Goal: Information Seeking & Learning: Learn about a topic

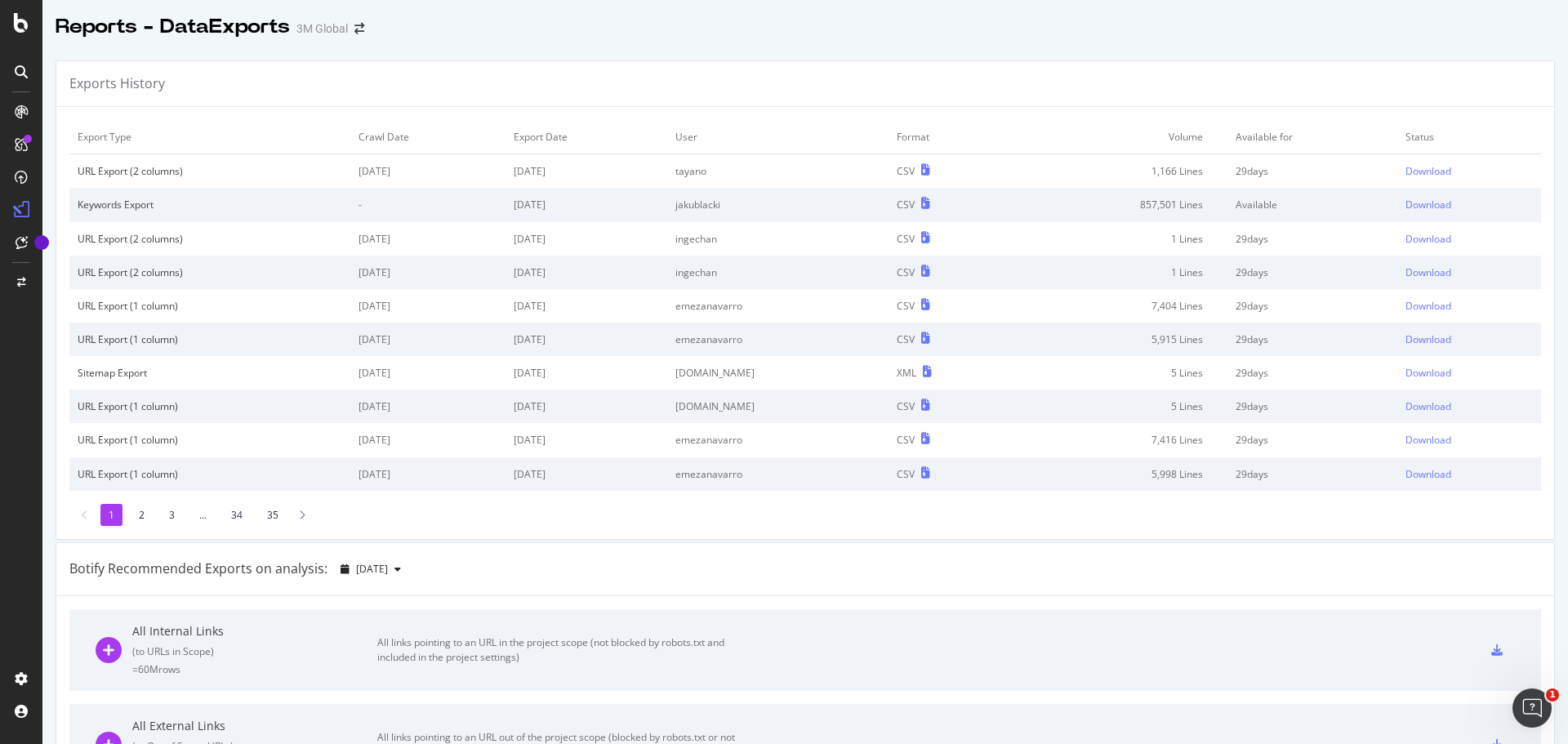
click at [15, 25] on icon at bounding box center [21, 23] width 15 height 20
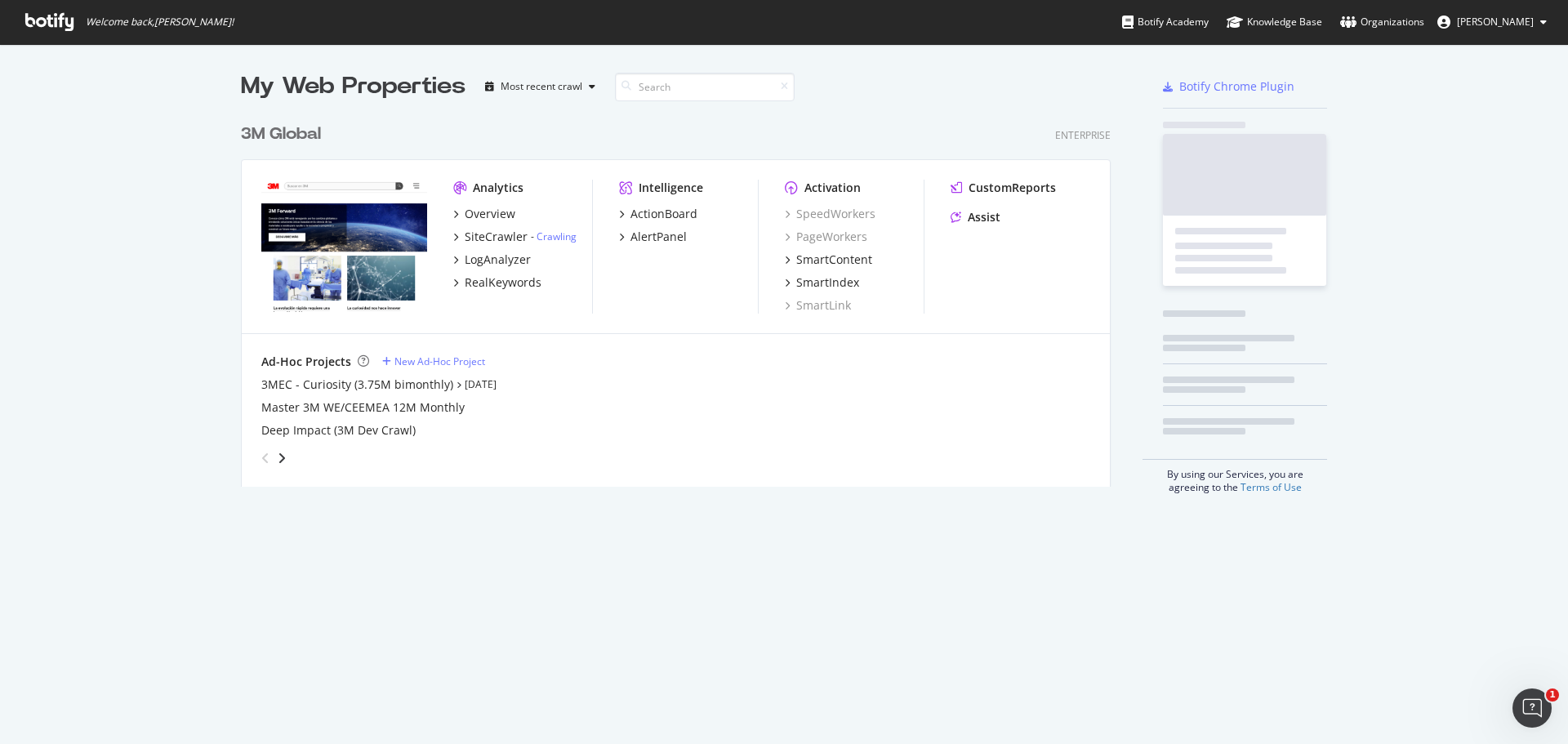
scroll to position [732, 1543]
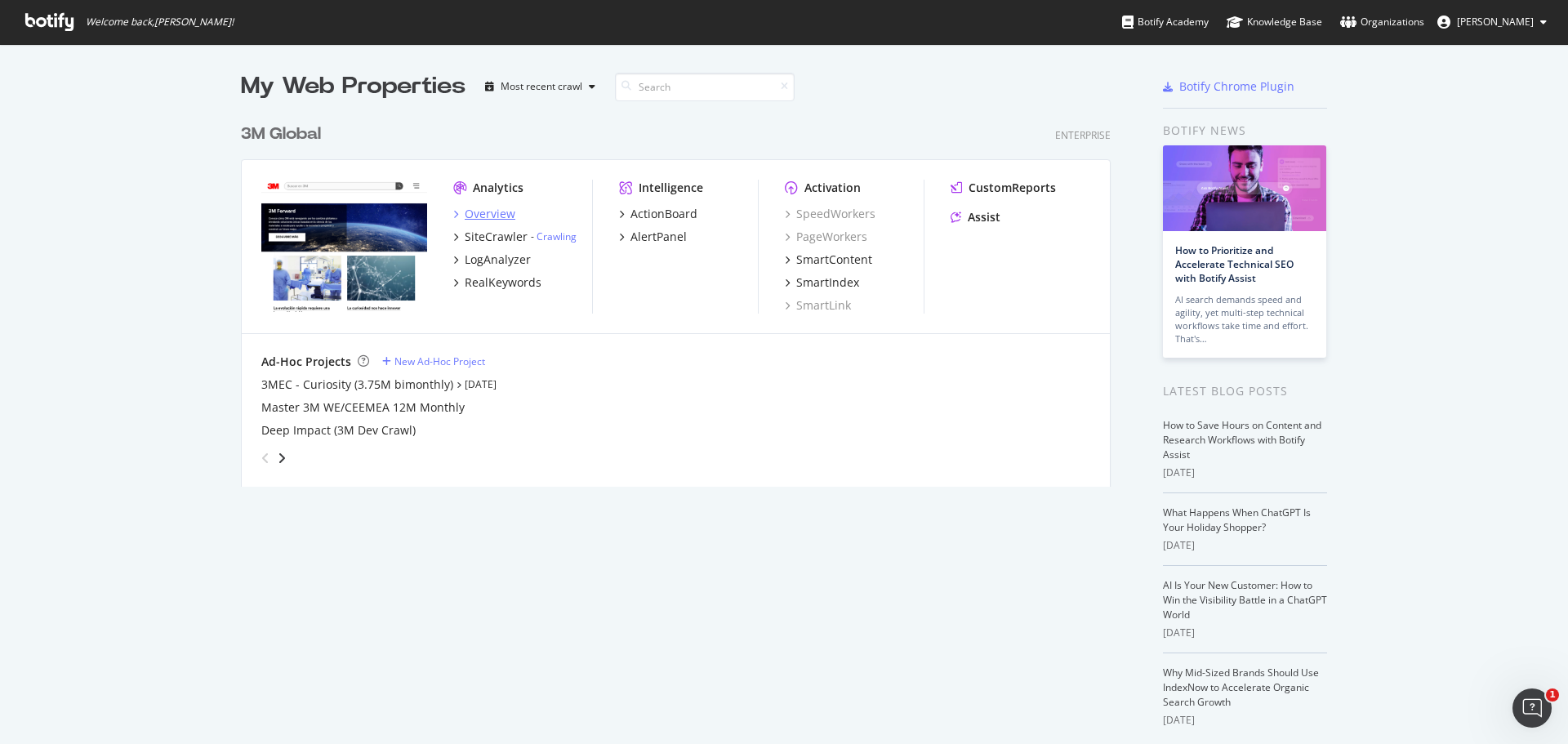
click at [494, 212] on div "Overview" at bounding box center [490, 214] width 51 height 16
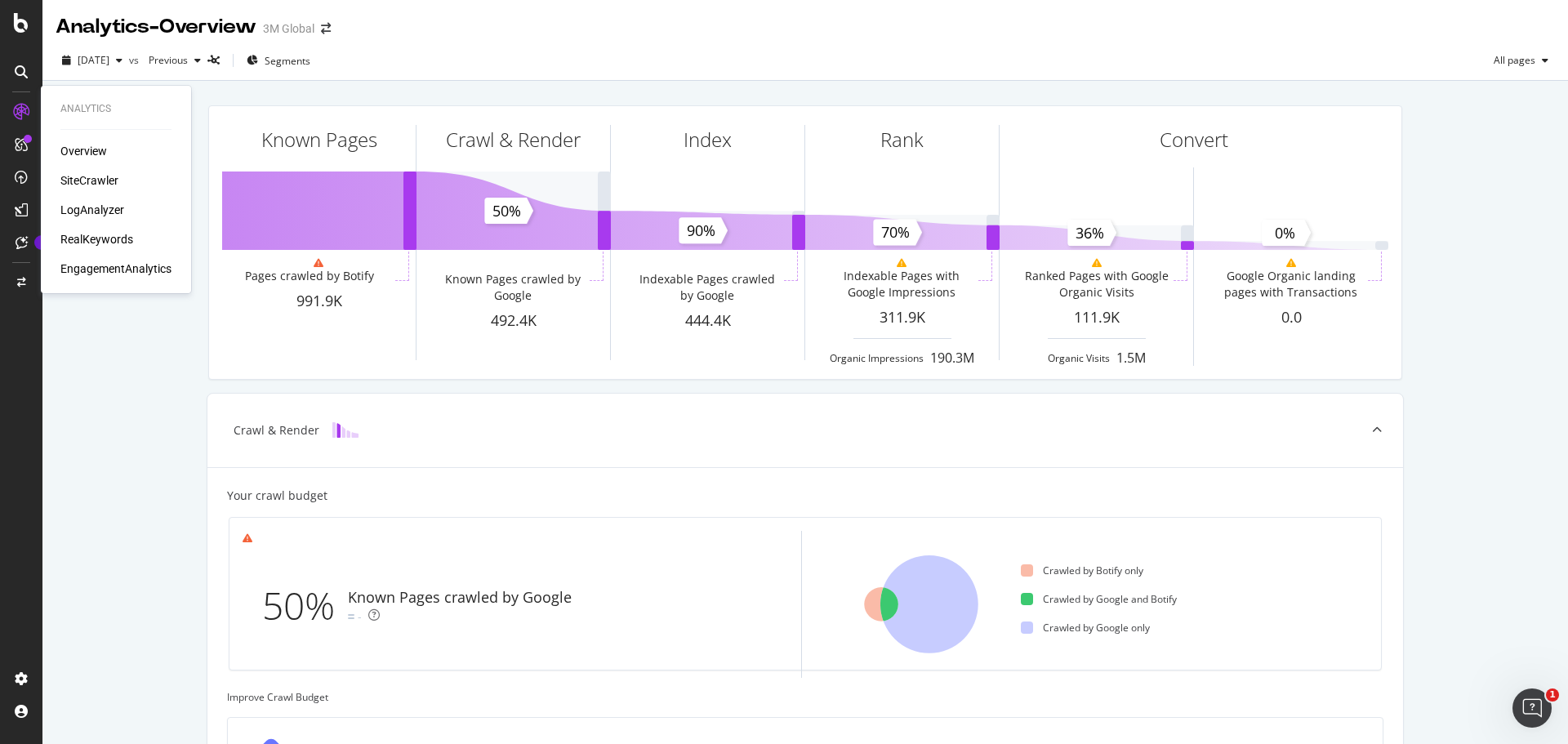
click at [85, 176] on div "SiteCrawler" at bounding box center [90, 181] width 58 height 16
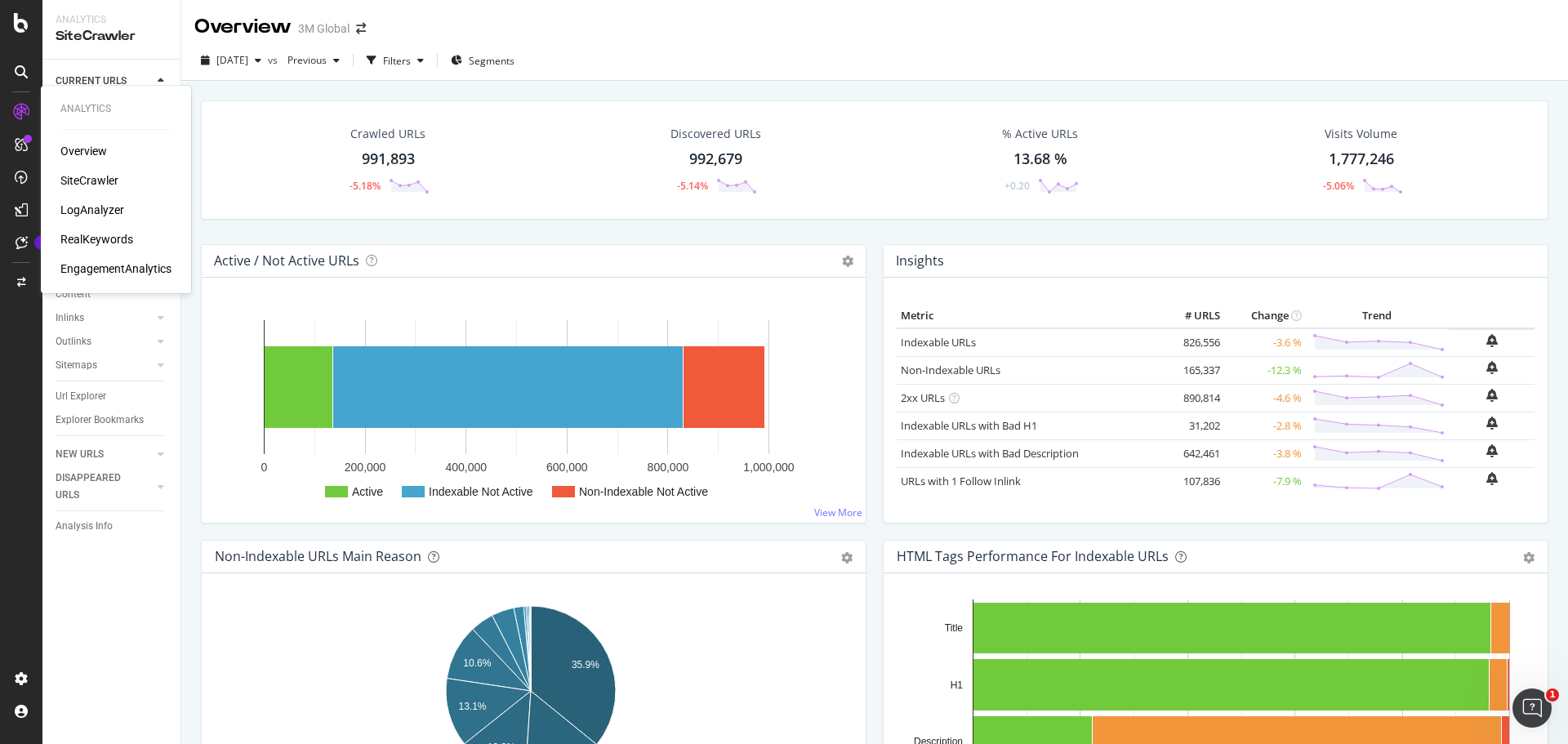
click at [101, 181] on div "SiteCrawler" at bounding box center [90, 181] width 58 height 16
click at [65, 319] on div "Inlinks" at bounding box center [70, 318] width 29 height 17
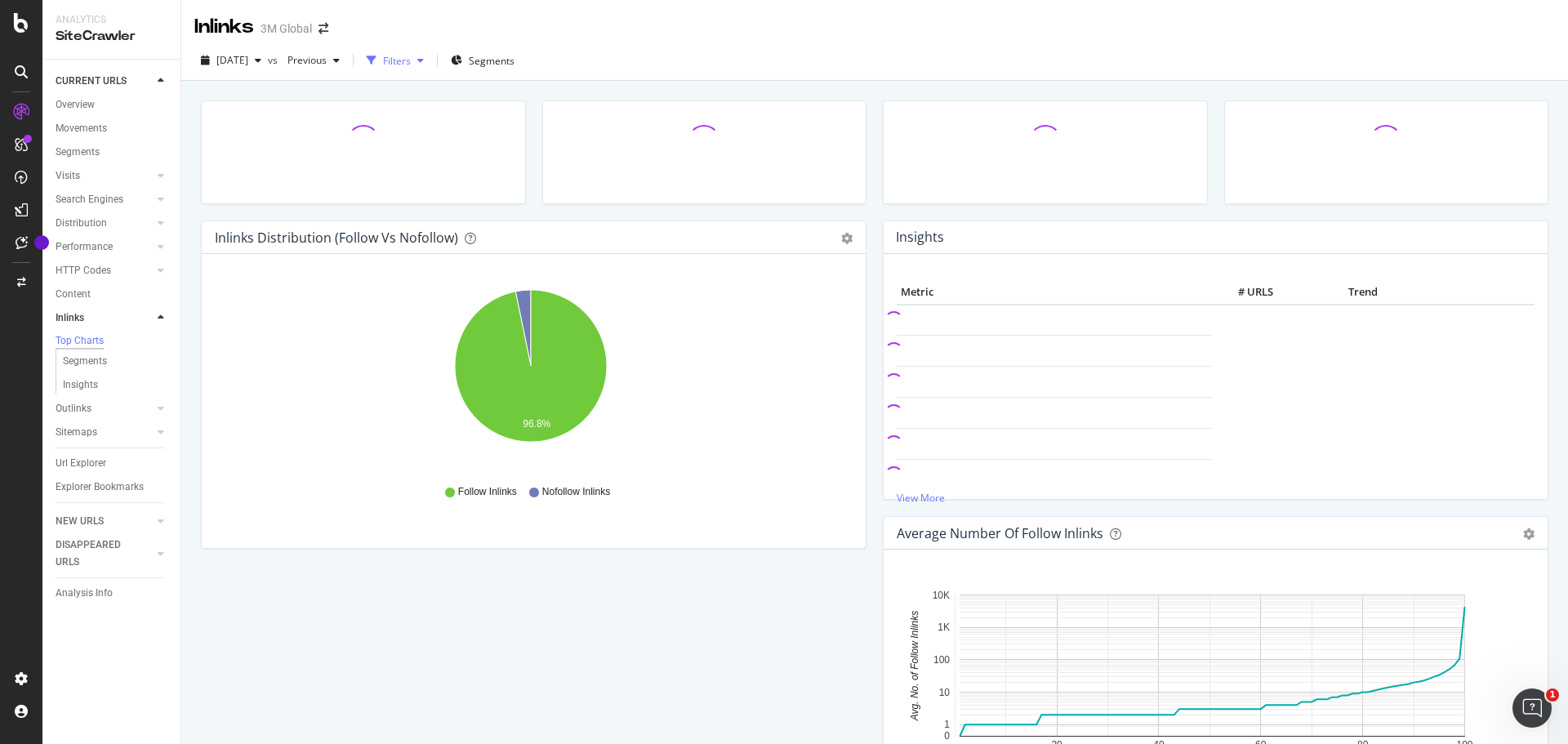
click at [424, 57] on icon "button" at bounding box center [421, 61] width 7 height 10
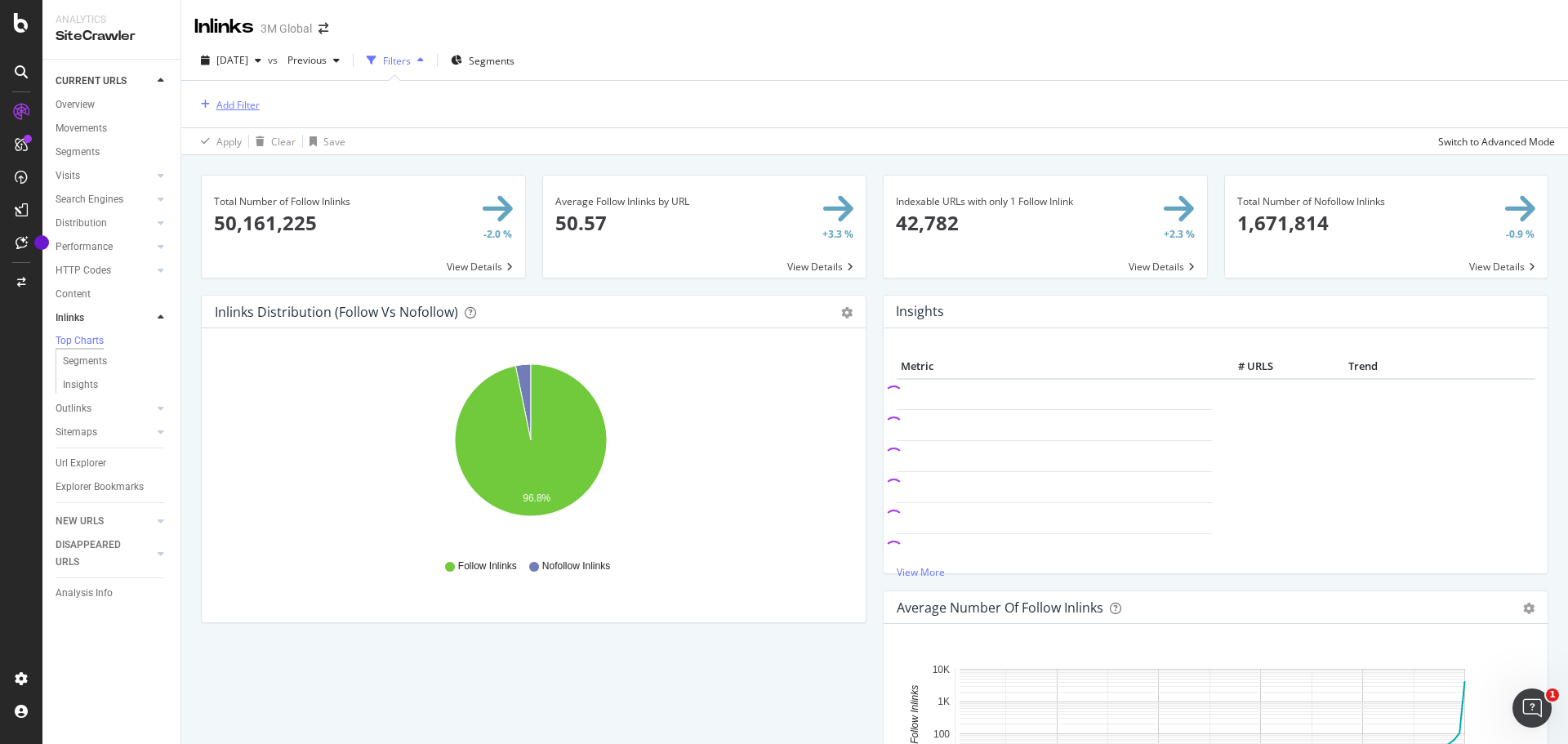
click at [234, 103] on div "Add Filter" at bounding box center [237, 104] width 44 height 14
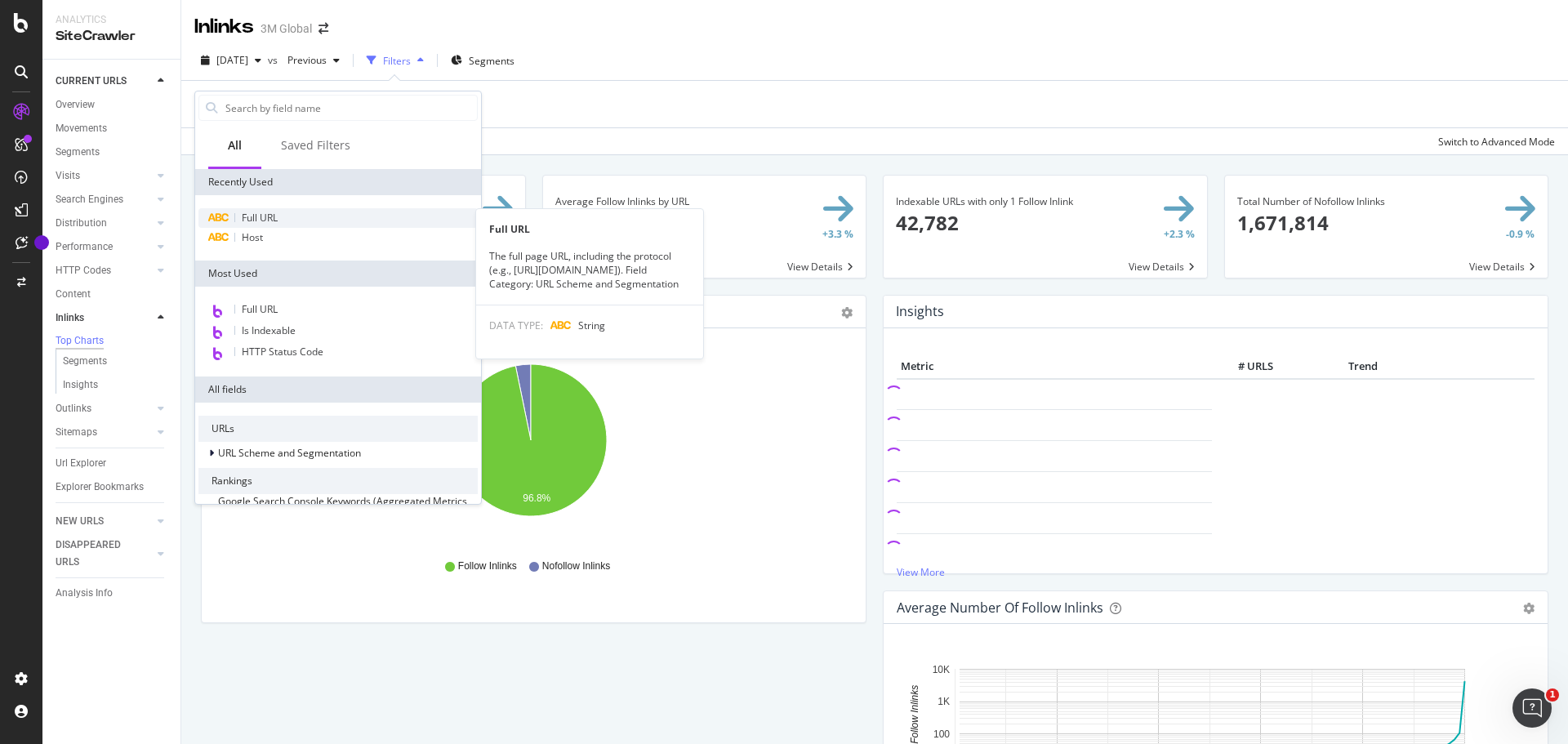
click at [253, 221] on span "Full URL" at bounding box center [260, 217] width 36 height 14
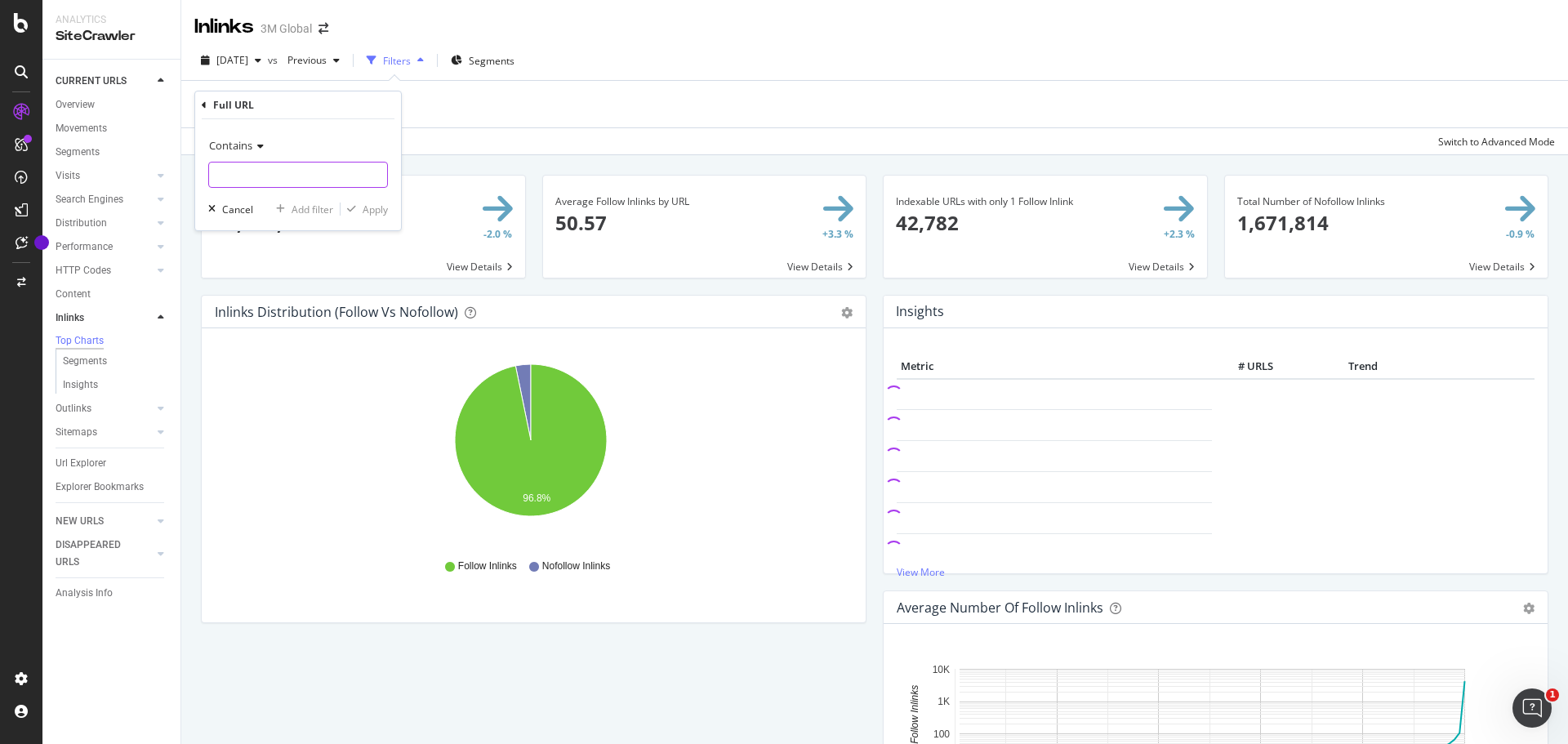
click at [251, 176] on input "text" at bounding box center [297, 175] width 178 height 26
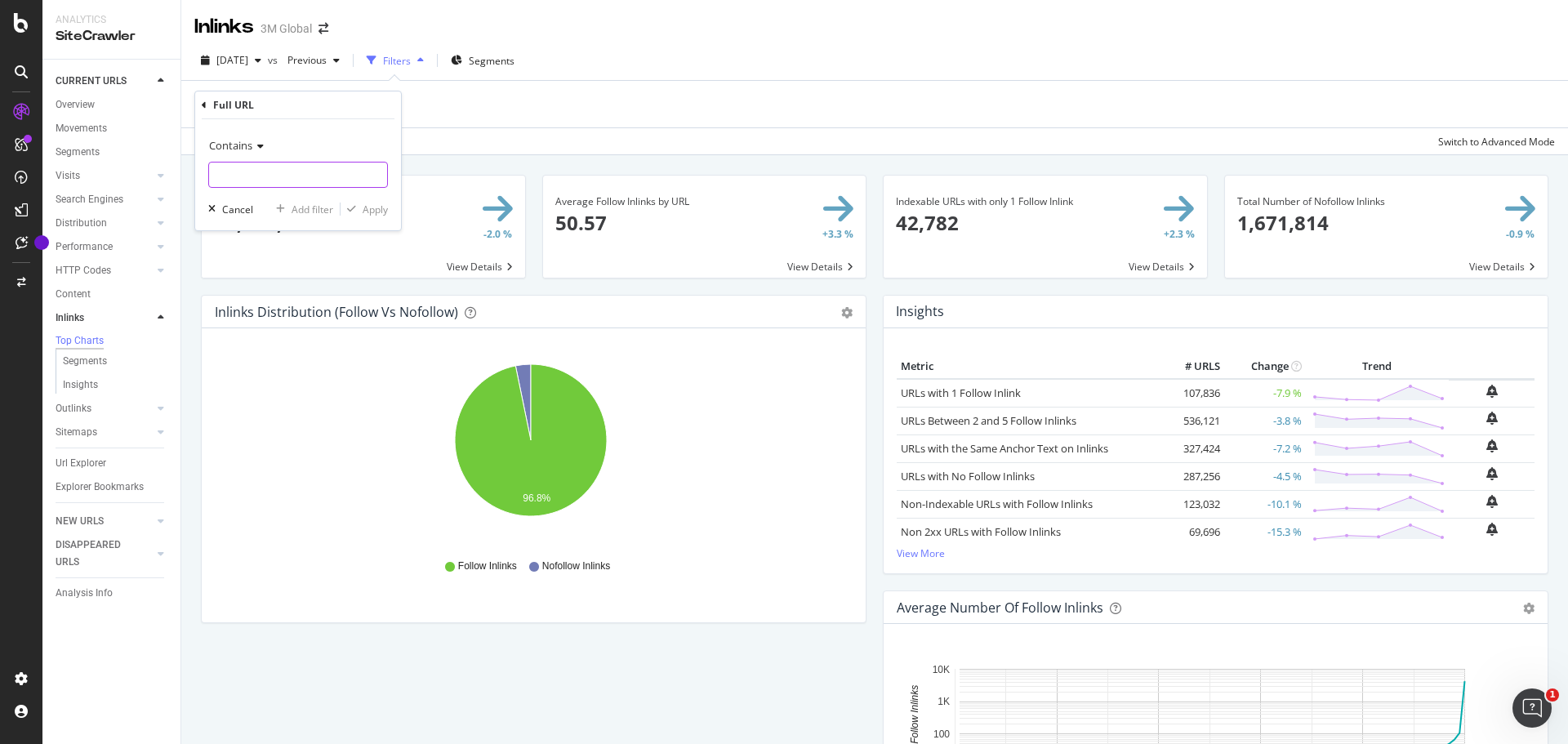
paste input "[URL][DOMAIN_NAME]"
type input "[URL][DOMAIN_NAME]"
click at [255, 147] on icon at bounding box center [258, 146] width 11 height 10
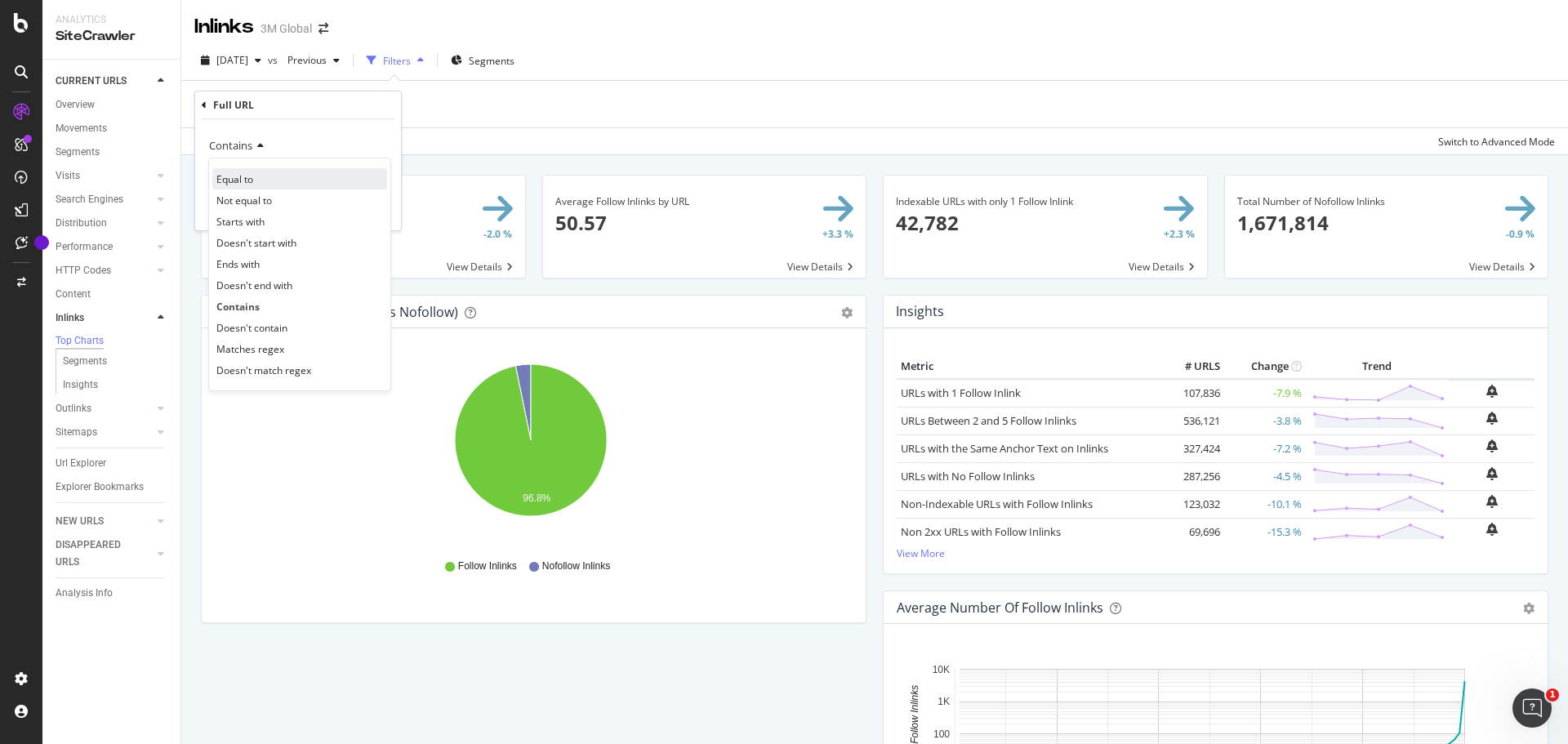
click at [246, 176] on span "Equal to" at bounding box center [234, 179] width 37 height 14
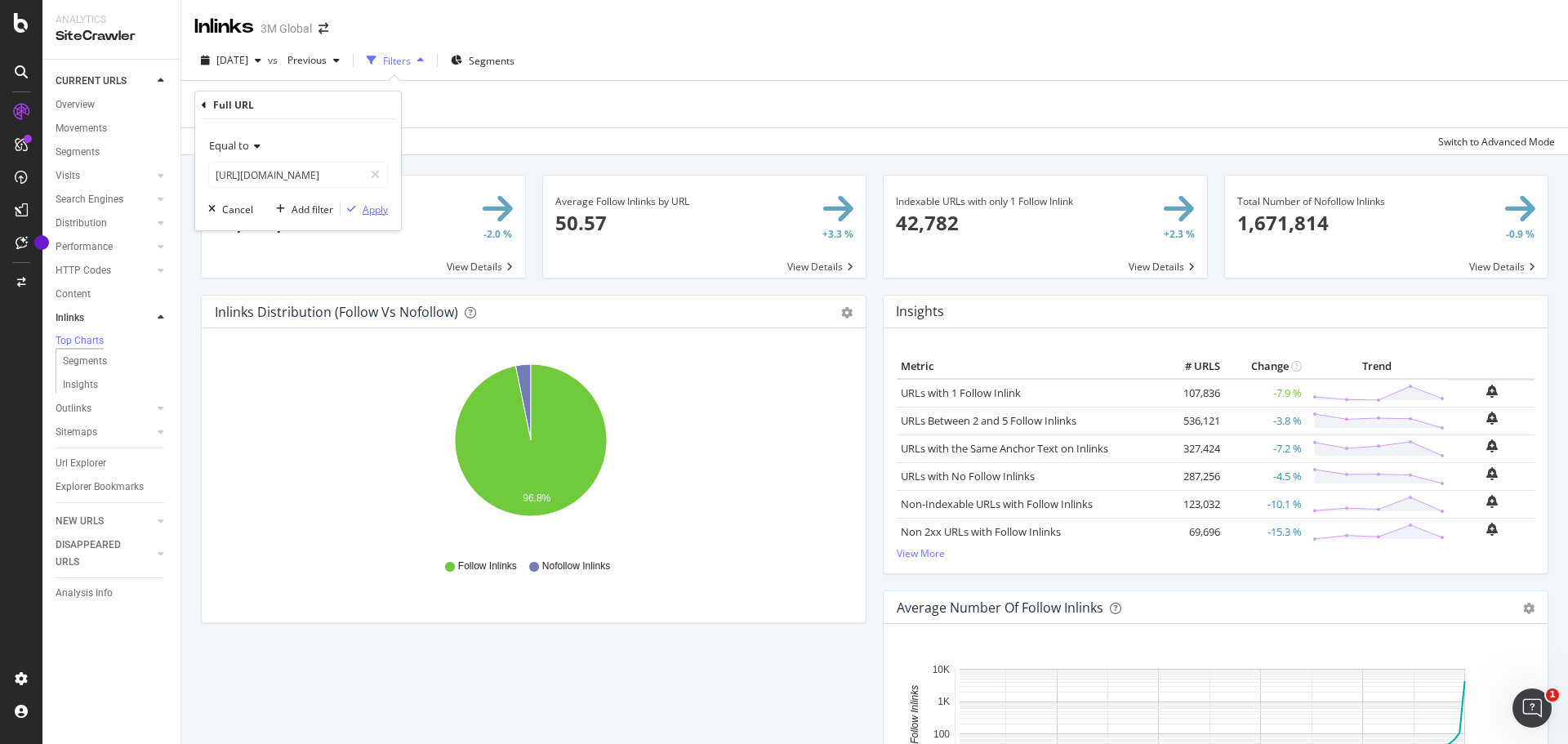
click at [385, 205] on div "Apply" at bounding box center [375, 209] width 25 height 14
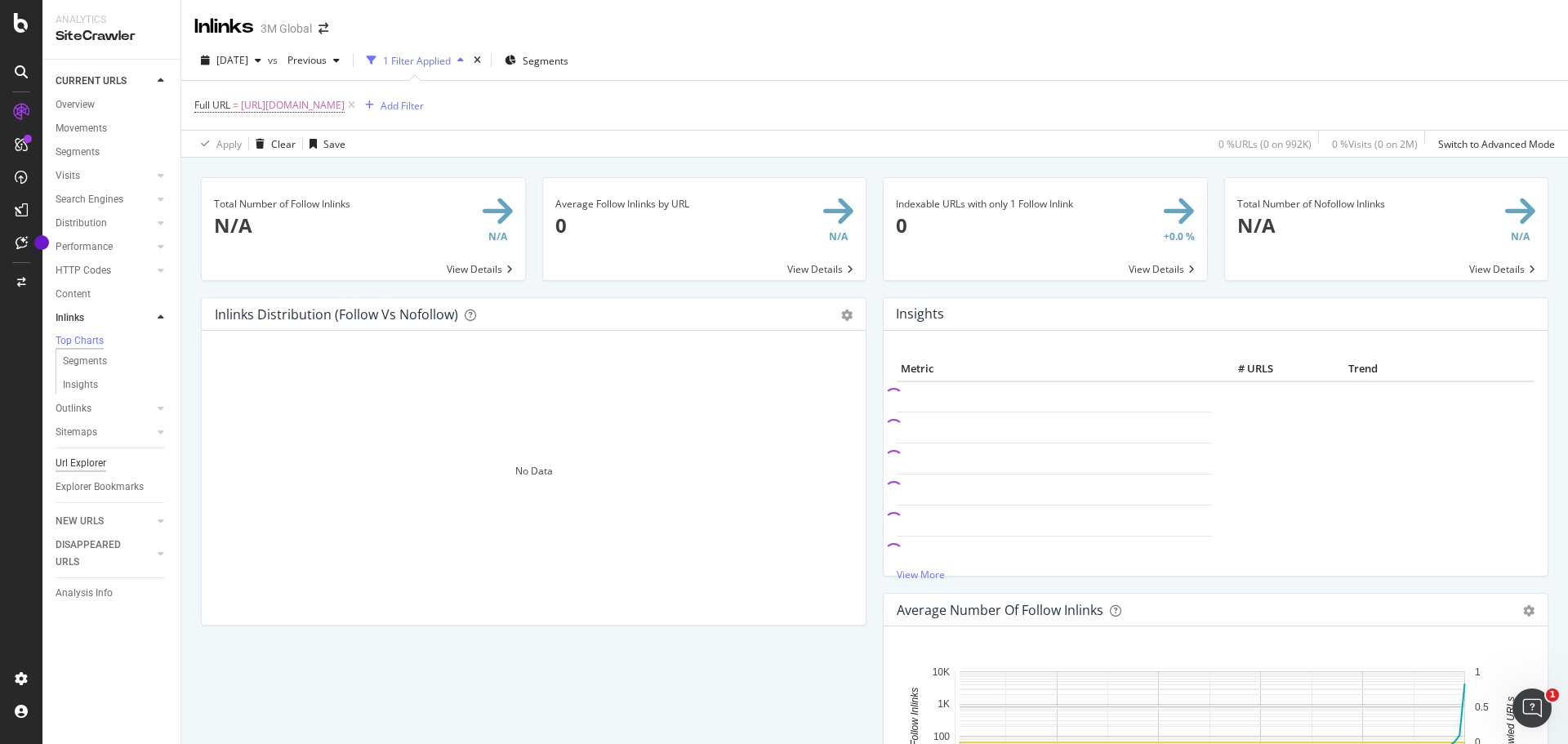
click at [89, 464] on div "Url Explorer" at bounding box center [81, 463] width 51 height 17
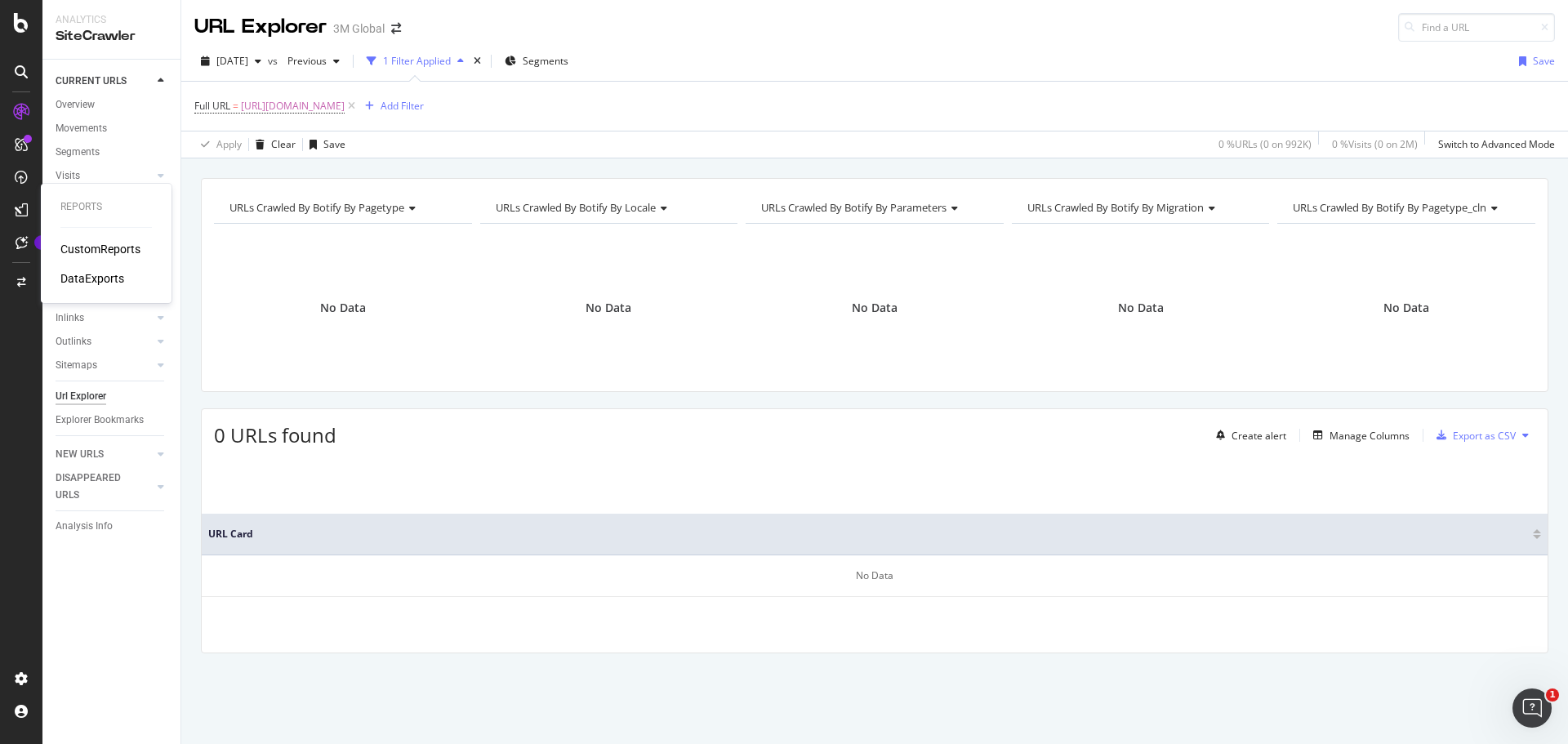
click at [87, 250] on div "CustomReports" at bounding box center [100, 249] width 80 height 16
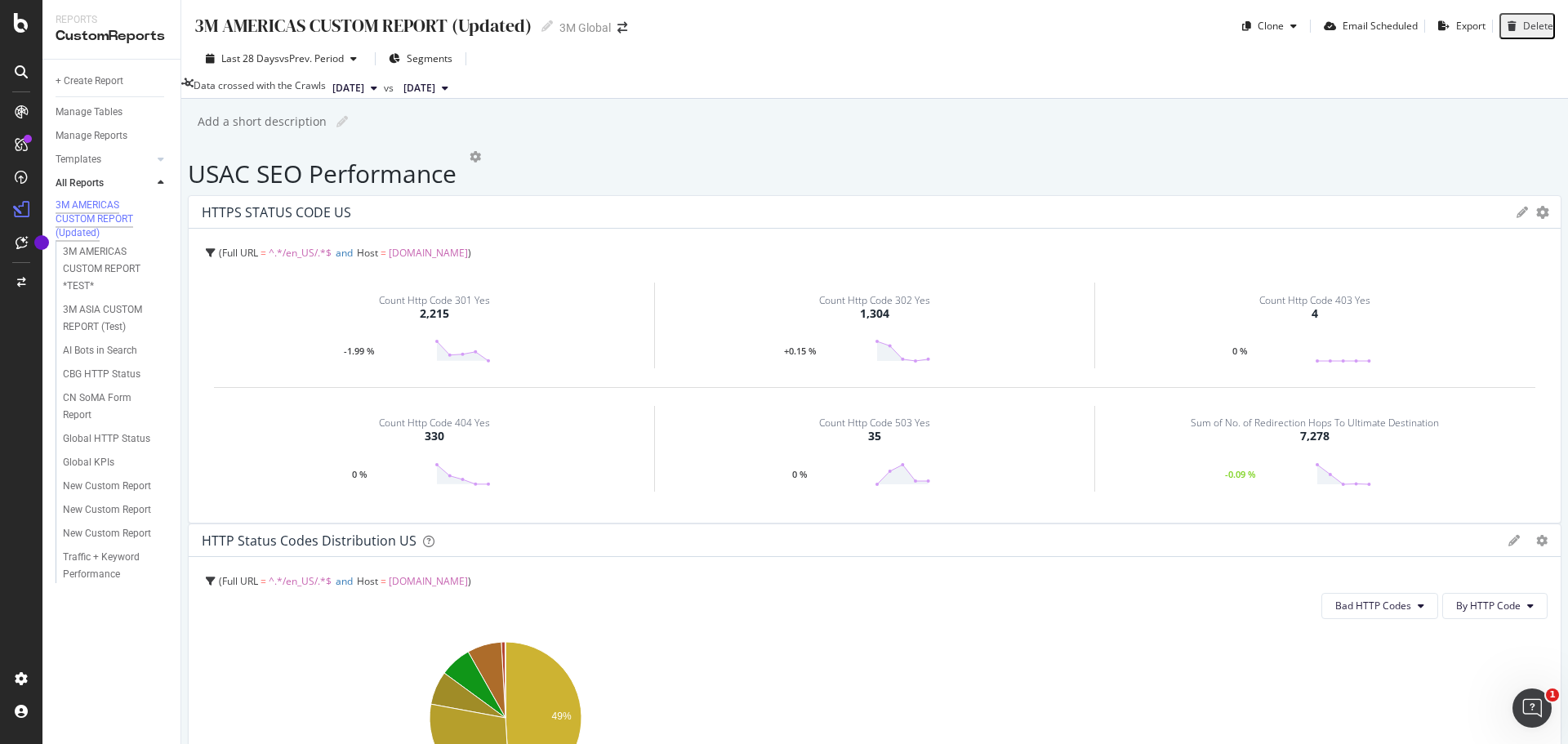
click at [12, 71] on div at bounding box center [21, 72] width 26 height 26
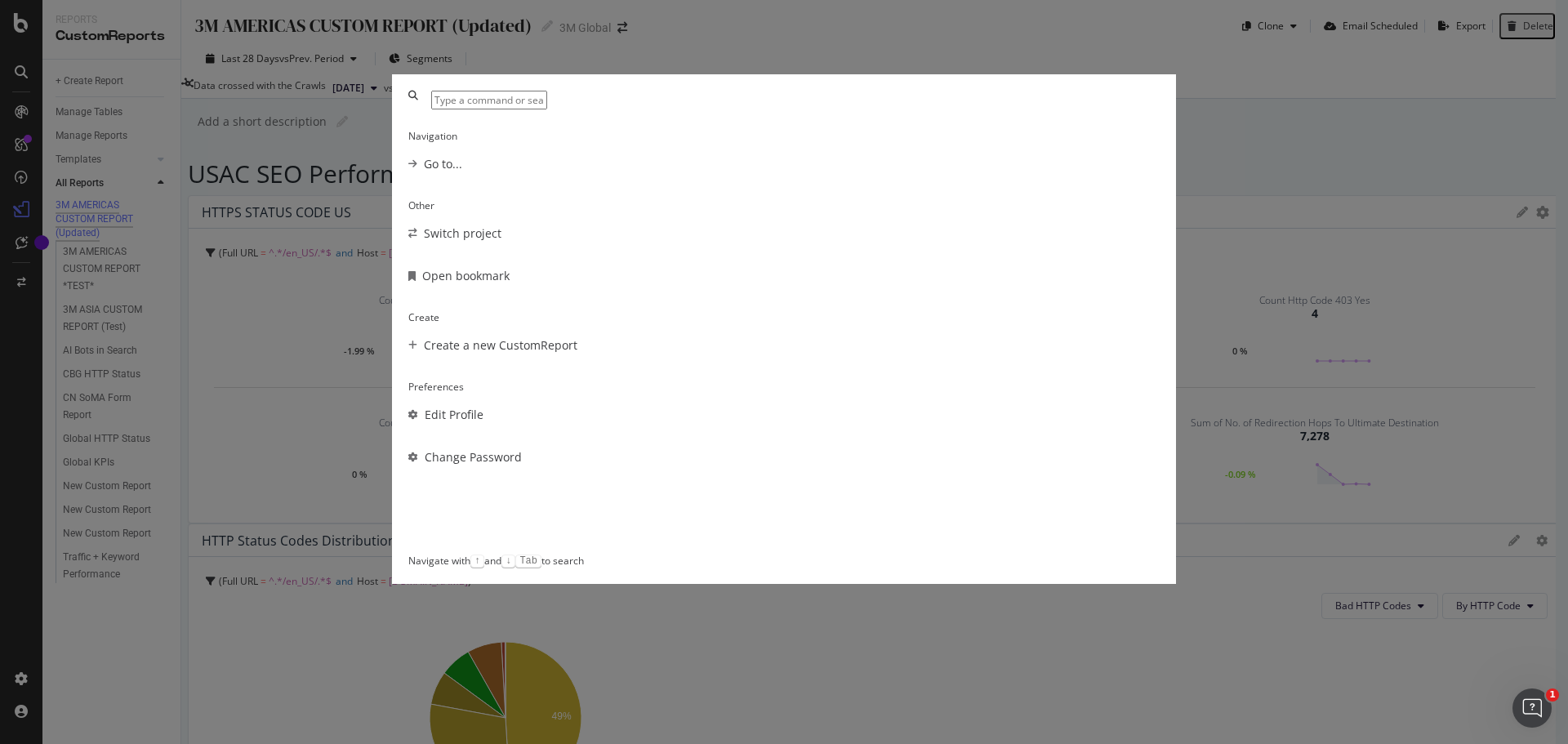
click at [782, 54] on div "Navigation Go to... Other Switch project Open bookmark Create Create a new Cust…" at bounding box center [784, 372] width 1568 height 744
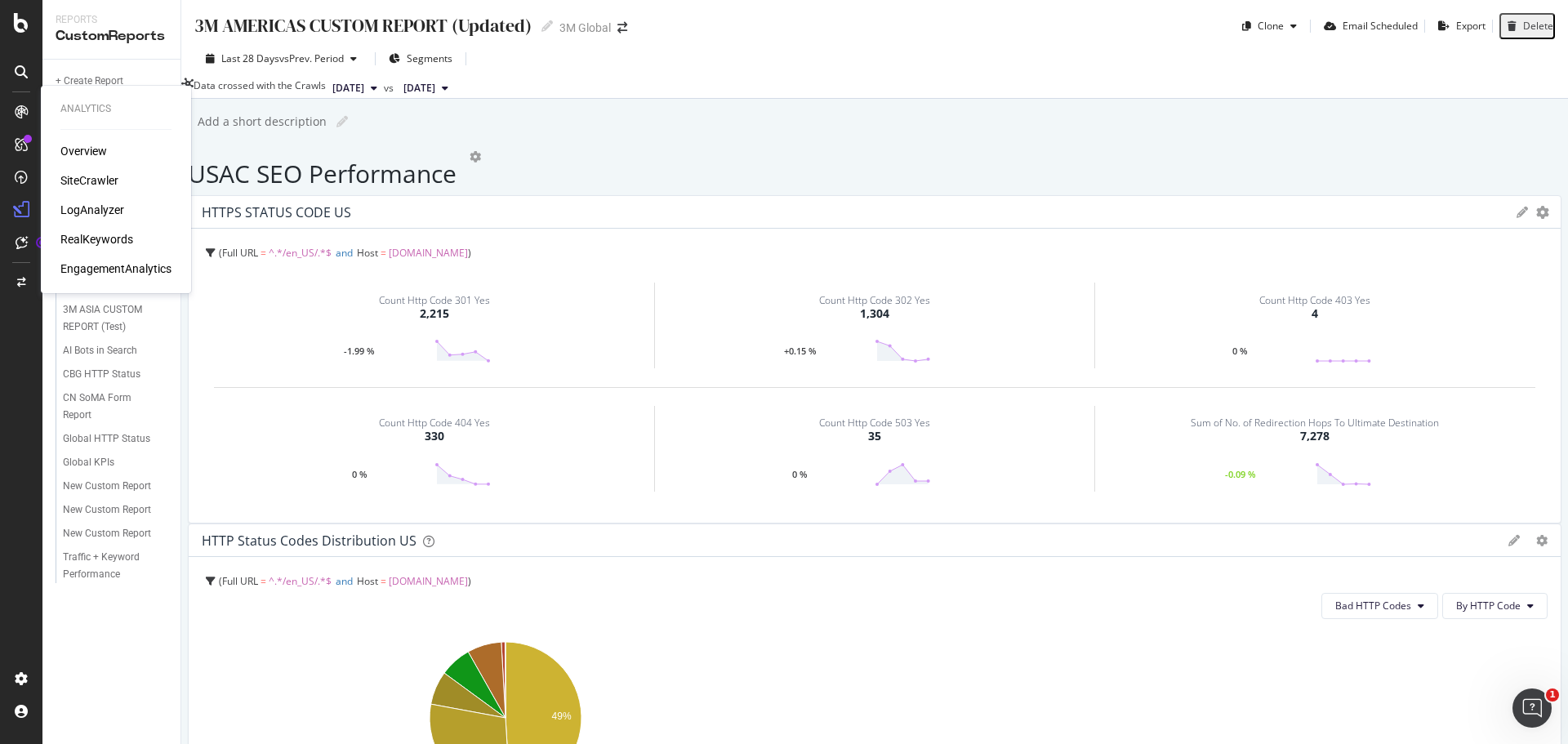
click at [91, 179] on div "SiteCrawler" at bounding box center [90, 181] width 58 height 16
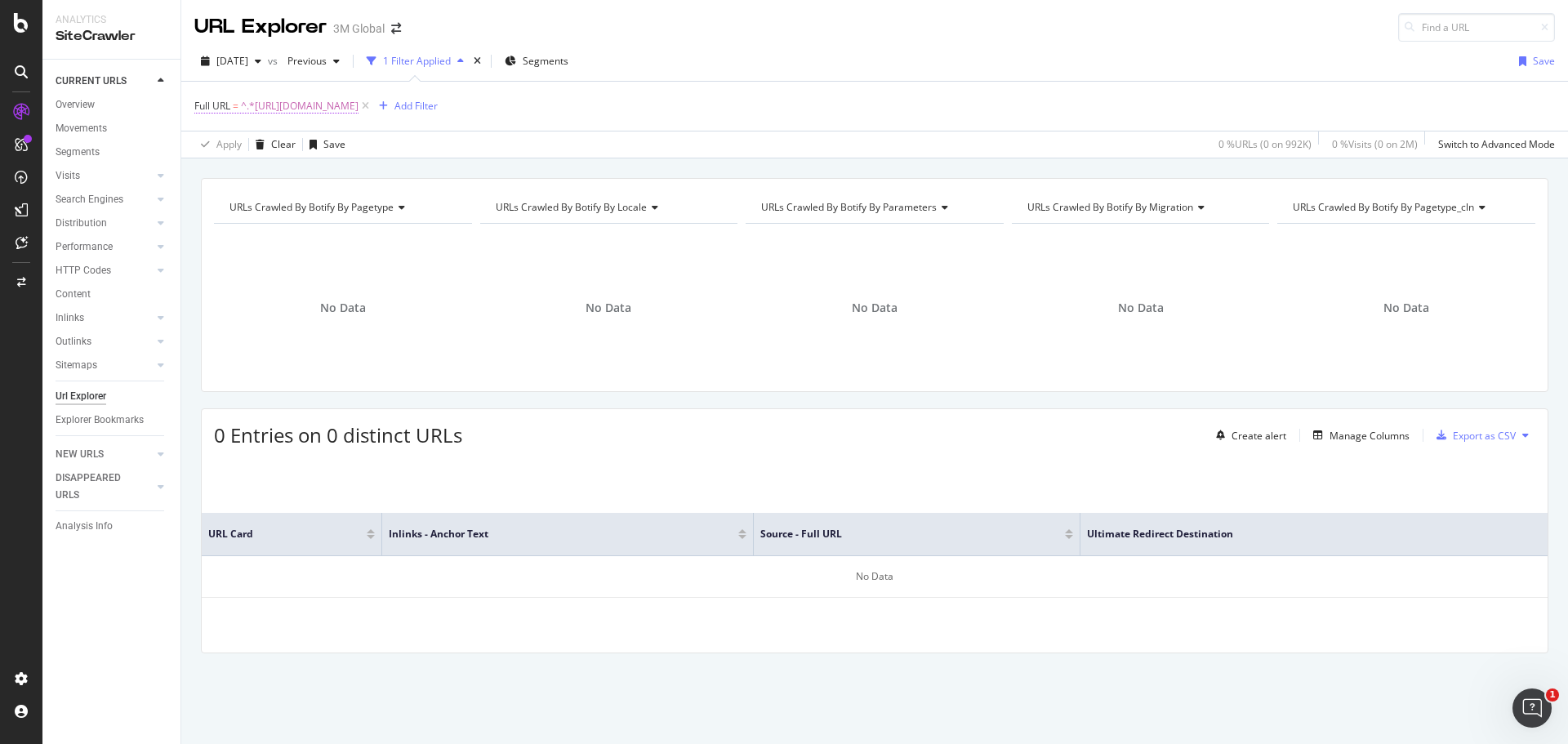
click at [358, 105] on span "^.*[URL][DOMAIN_NAME]" at bounding box center [299, 106] width 117 height 23
click at [323, 174] on input "[URL][DOMAIN_NAME]" at bounding box center [286, 174] width 154 height 26
paste input "en_CA/collision-repair-ca/featured-products/spray-gun/performance-spray-gun"
type input "[URL][DOMAIN_NAME]"
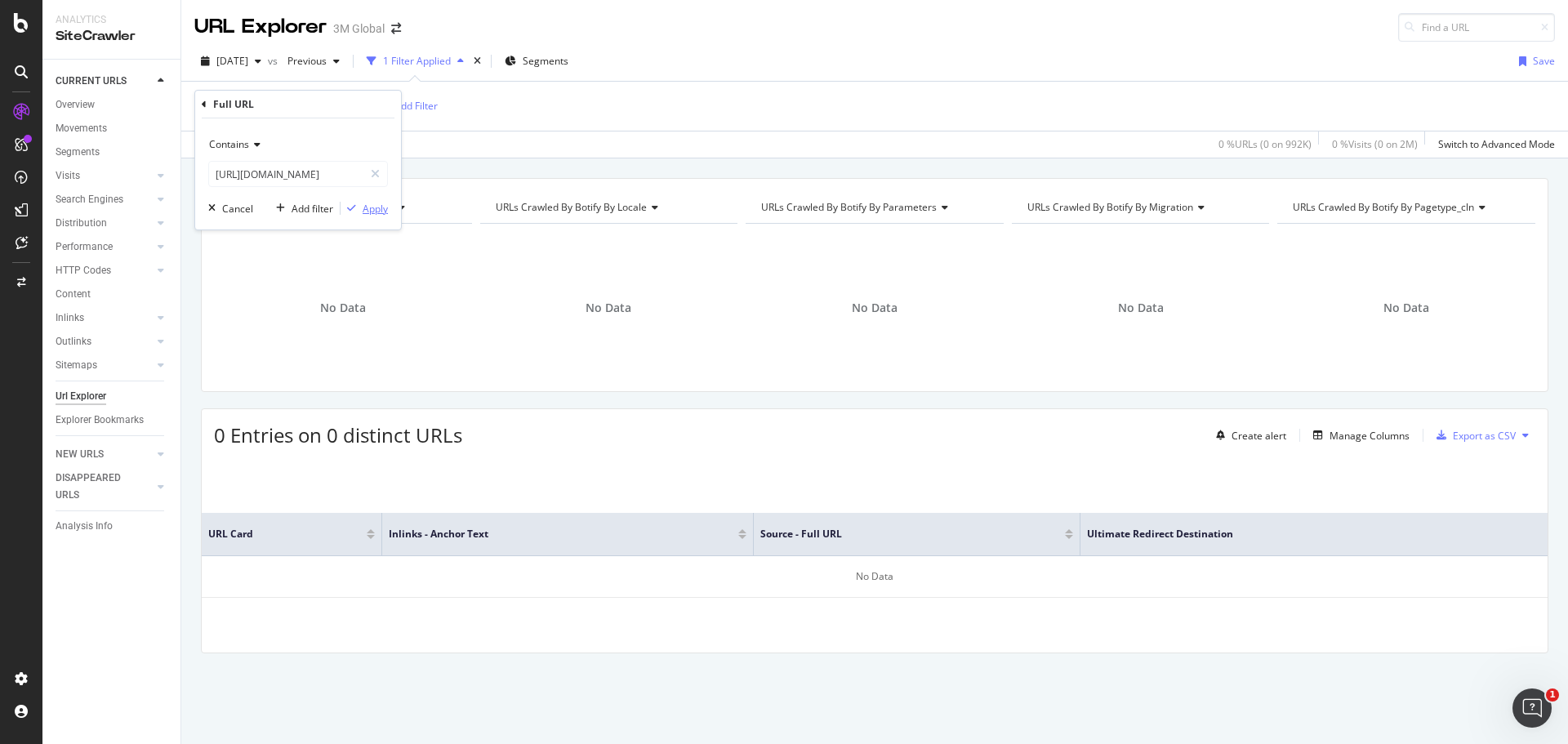
scroll to position [0, 0]
click at [379, 208] on div "Apply" at bounding box center [375, 209] width 25 height 14
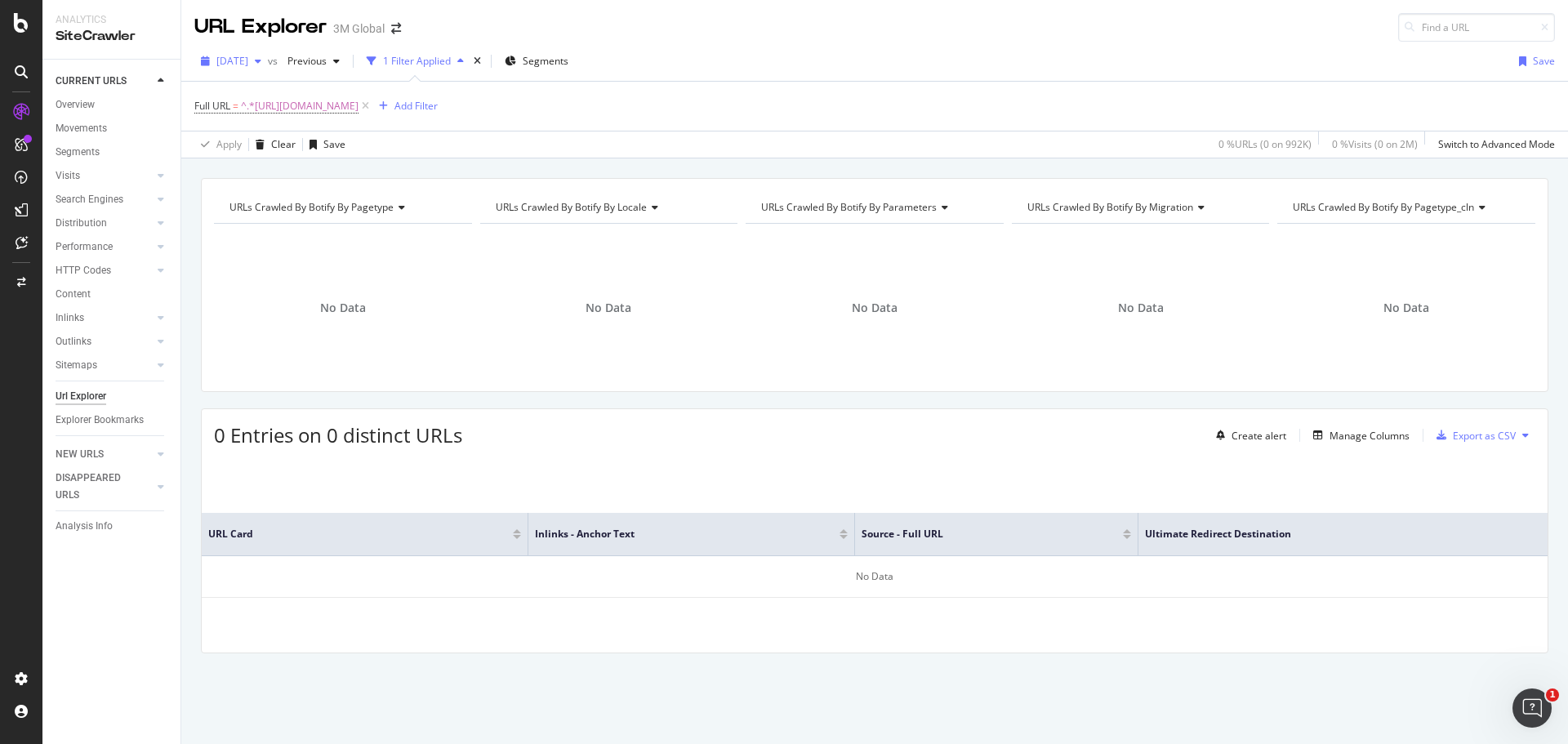
click at [248, 63] on span "[DATE]" at bounding box center [232, 61] width 32 height 14
click at [260, 143] on div "2025 Aug. 31st" at bounding box center [261, 150] width 87 height 15
click at [734, 41] on div "URL Explorer 3M Global" at bounding box center [875, 21] width 1386 height 42
